Goal: Task Accomplishment & Management: Use online tool/utility

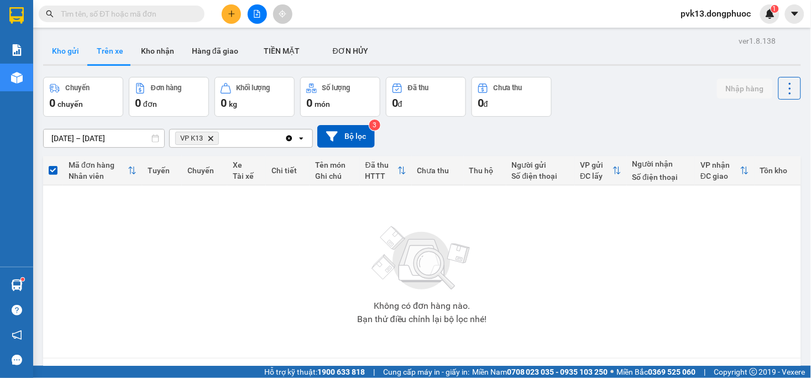
click at [77, 47] on button "Kho gửi" at bounding box center [65, 51] width 45 height 27
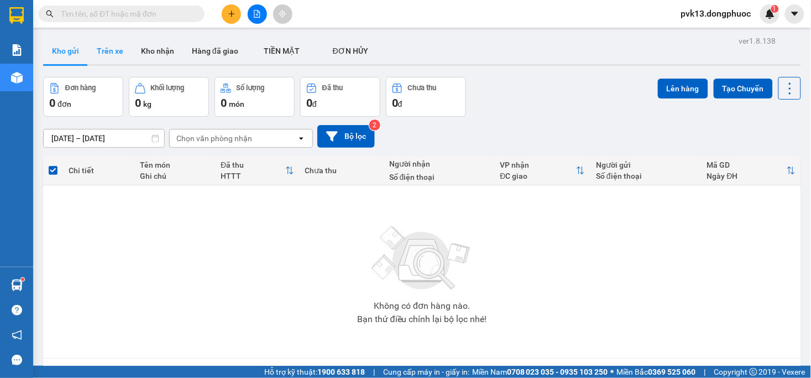
click at [119, 51] on button "Trên xe" at bounding box center [110, 51] width 44 height 27
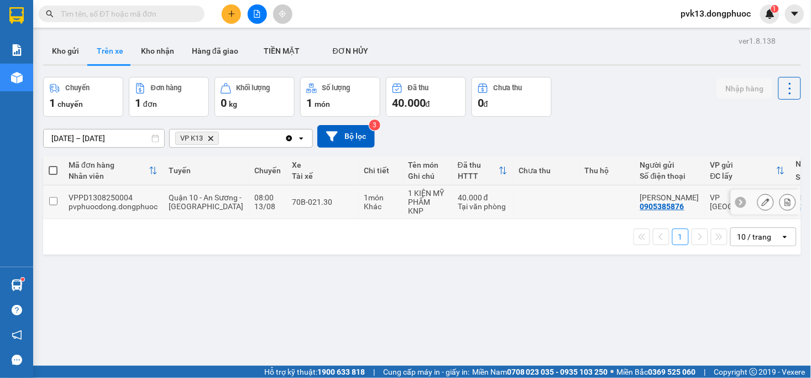
click at [324, 216] on td "70B-021.30" at bounding box center [323, 202] width 72 height 34
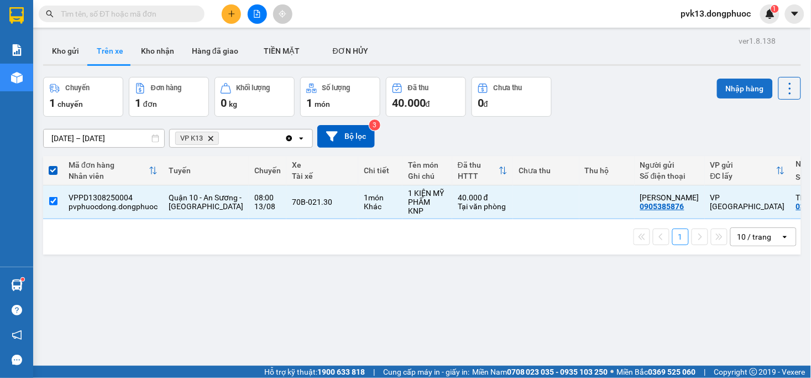
click at [720, 87] on button "Nhập hàng" at bounding box center [745, 89] width 56 height 20
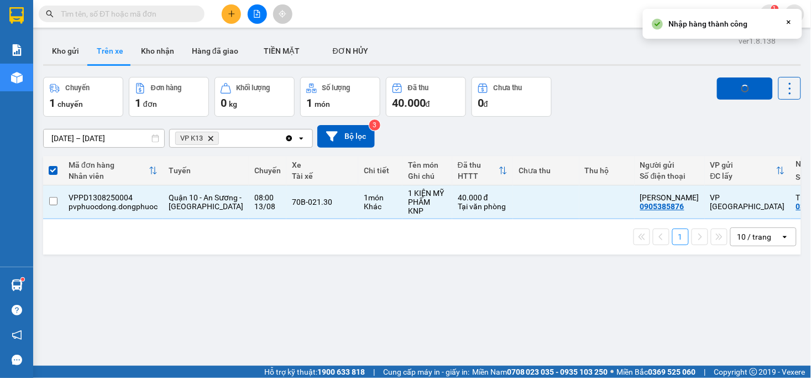
checkbox input "false"
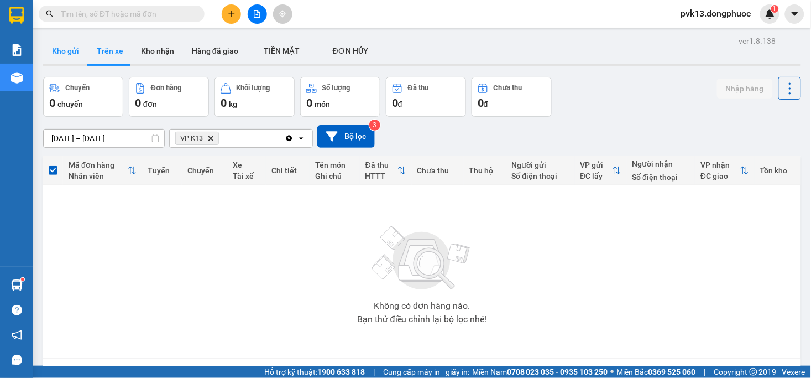
click at [74, 54] on button "Kho gửi" at bounding box center [65, 51] width 45 height 27
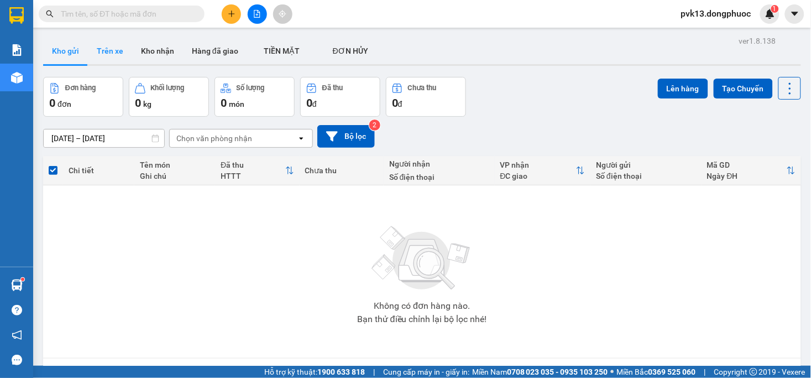
click at [113, 54] on button "Trên xe" at bounding box center [110, 51] width 44 height 27
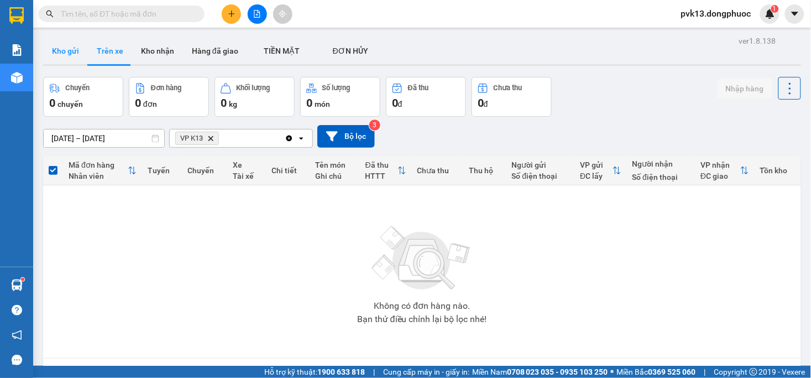
click at [70, 49] on button "Kho gửi" at bounding box center [65, 51] width 45 height 27
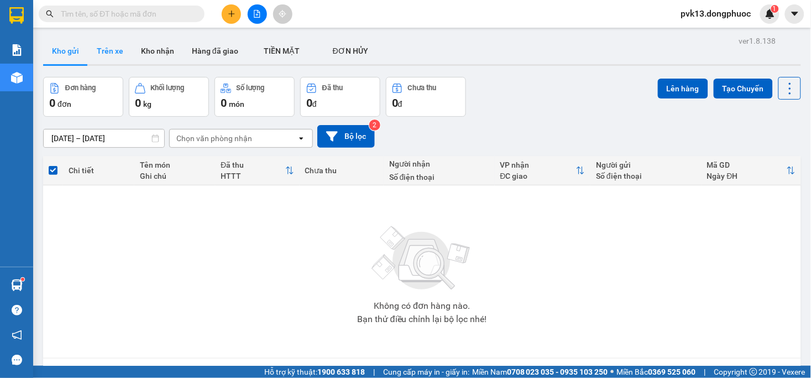
click at [110, 55] on button "Trên xe" at bounding box center [110, 51] width 44 height 27
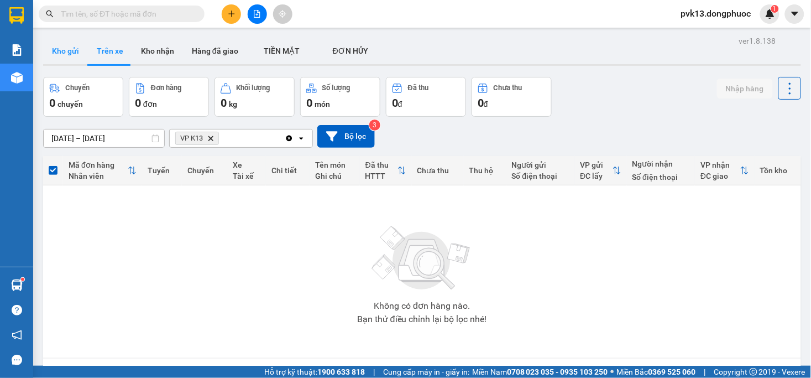
click at [73, 51] on button "Kho gửi" at bounding box center [65, 51] width 45 height 27
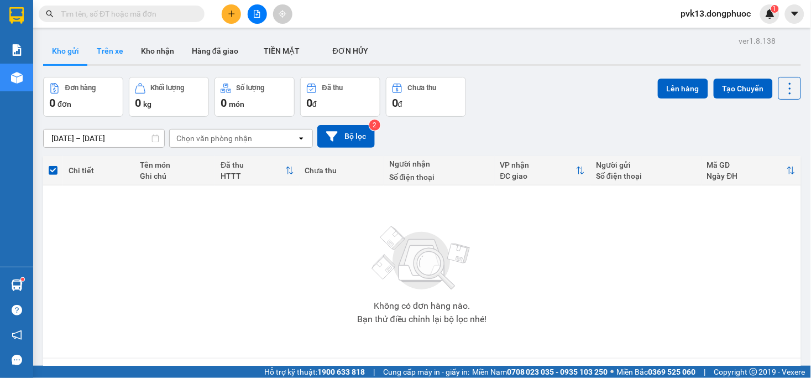
drag, startPoint x: 123, startPoint y: 48, endPoint x: 84, endPoint y: 54, distance: 39.7
click at [122, 49] on button "Trên xe" at bounding box center [110, 51] width 44 height 27
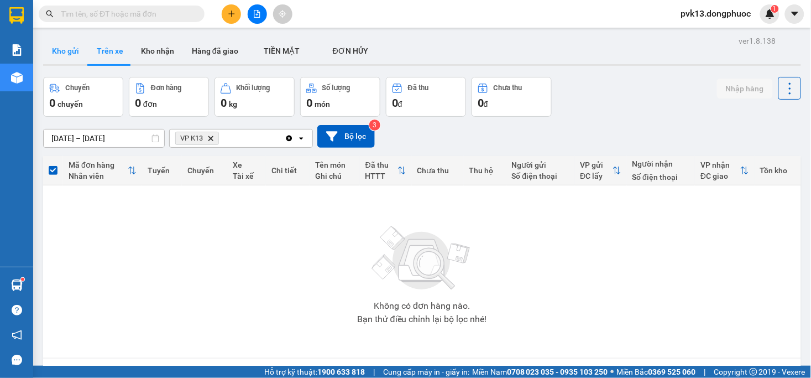
click at [58, 52] on button "Kho gửi" at bounding box center [65, 51] width 45 height 27
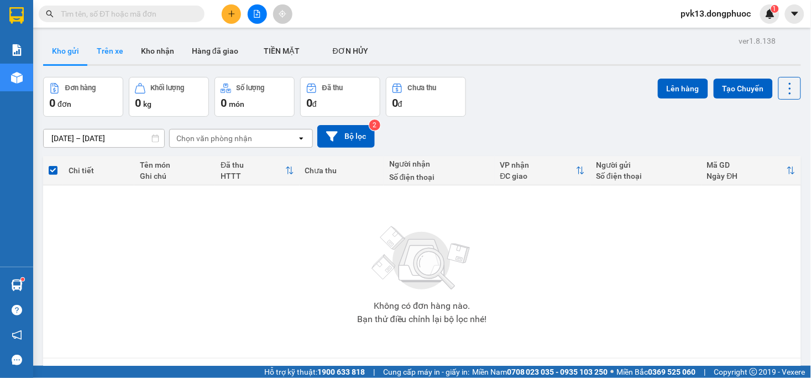
drag, startPoint x: 120, startPoint y: 51, endPoint x: 113, endPoint y: 58, distance: 10.2
click at [118, 53] on button "Trên xe" at bounding box center [110, 51] width 44 height 27
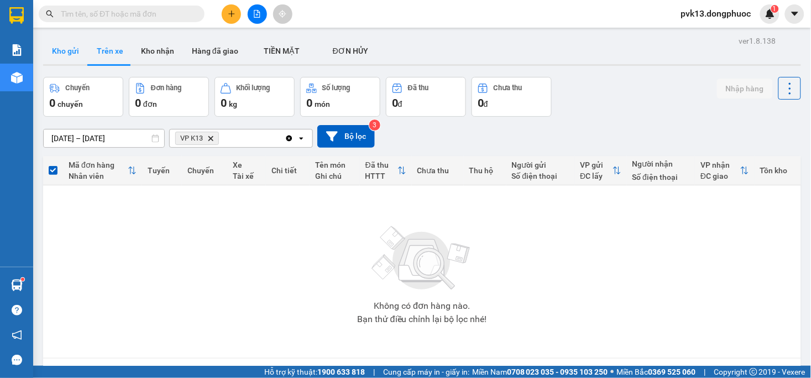
click at [70, 56] on button "Kho gửi" at bounding box center [65, 51] width 45 height 27
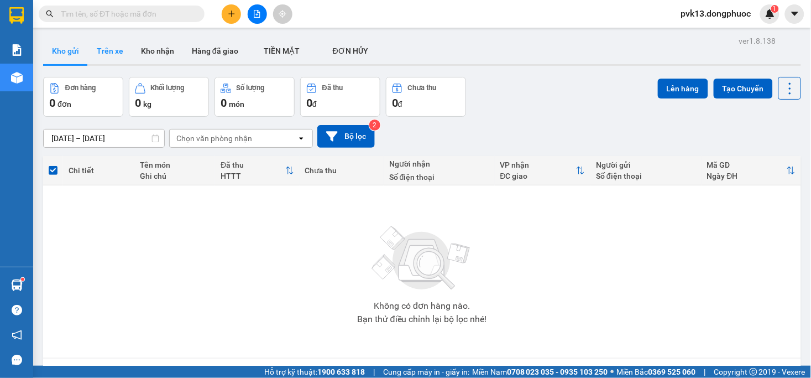
click at [124, 54] on button "Trên xe" at bounding box center [110, 51] width 44 height 27
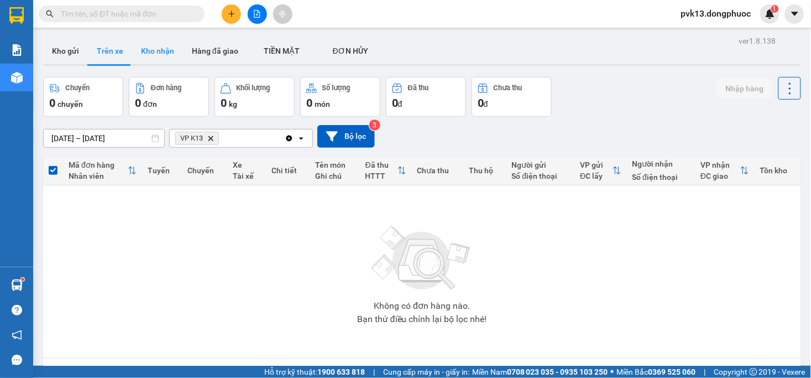
drag, startPoint x: 59, startPoint y: 49, endPoint x: 144, endPoint y: 48, distance: 85.7
click at [60, 48] on button "Kho gửi" at bounding box center [65, 51] width 45 height 27
